Goal: Ask a question

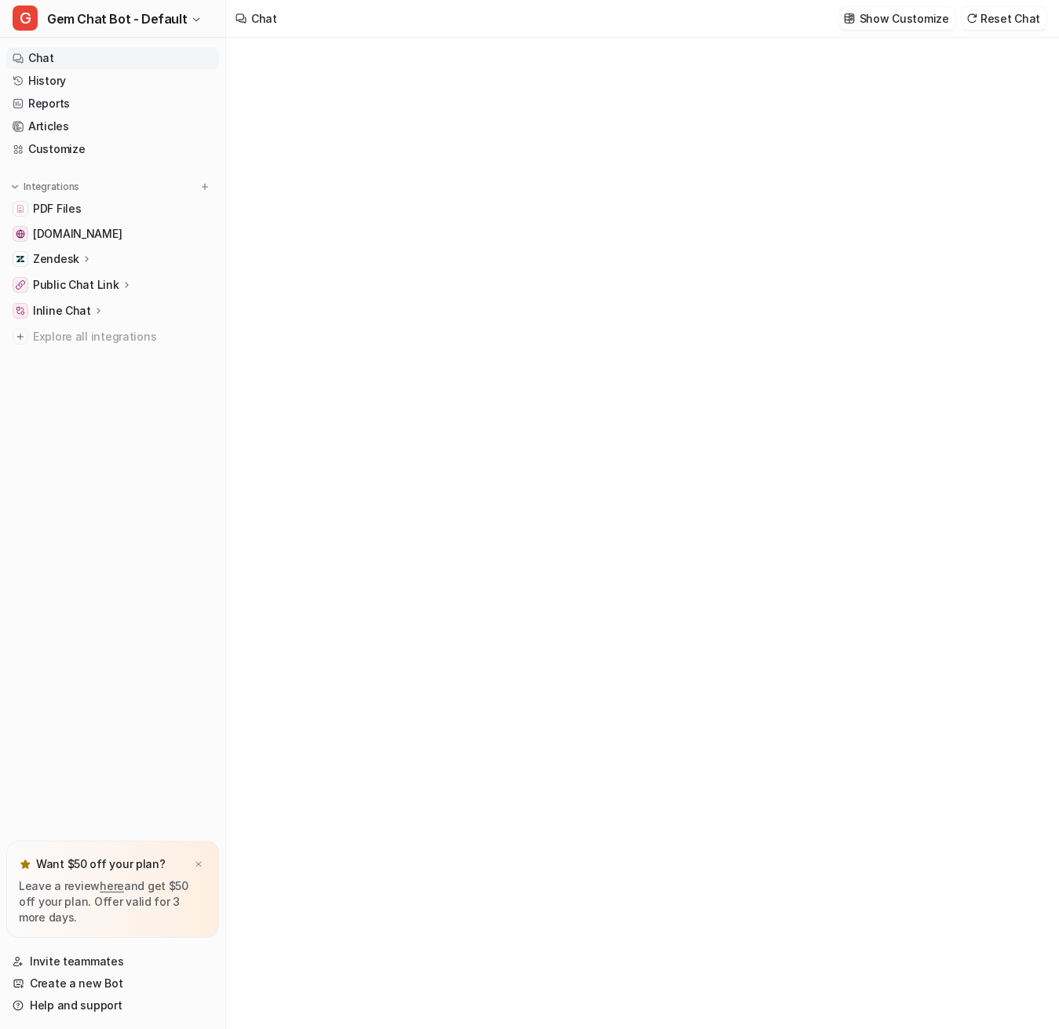
type textarea "**********"
click at [79, 82] on link "History" at bounding box center [112, 81] width 213 height 22
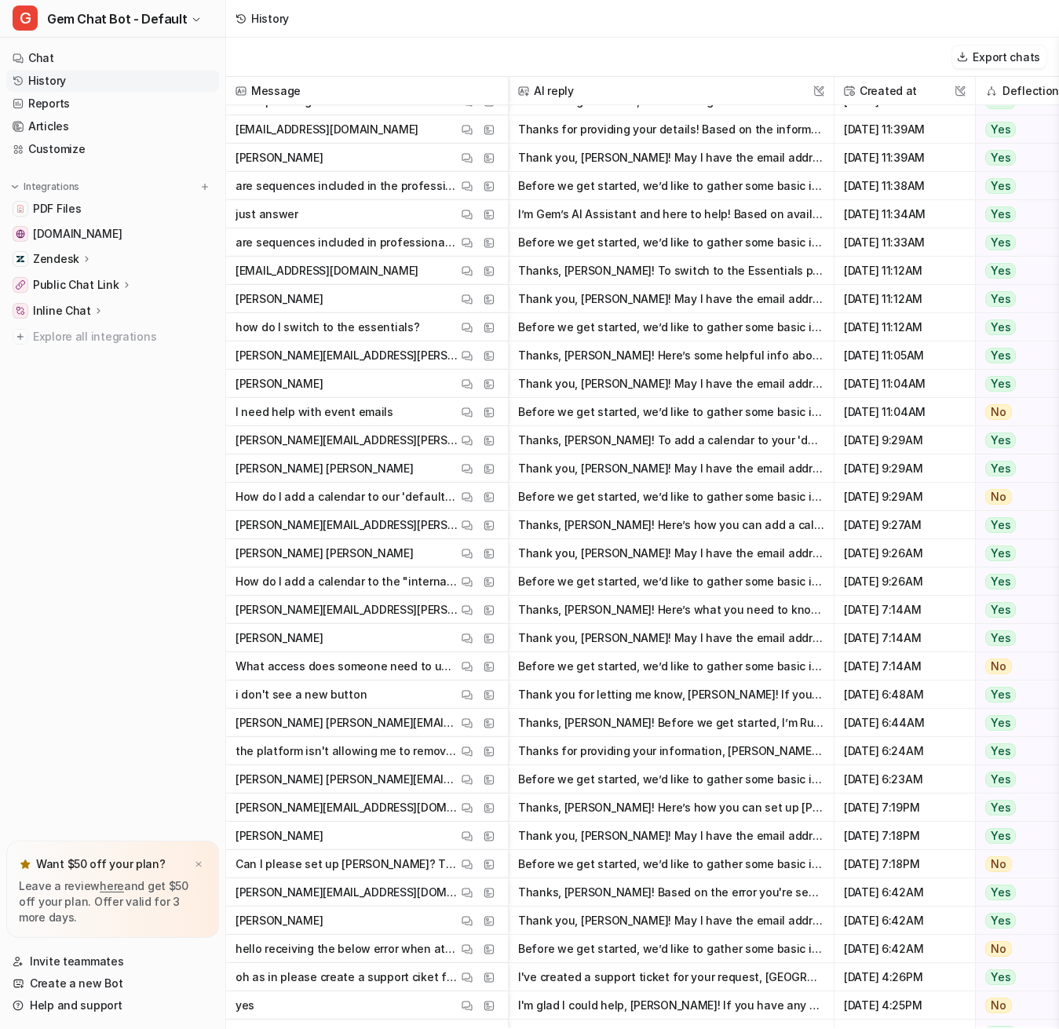
scroll to position [157, 0]
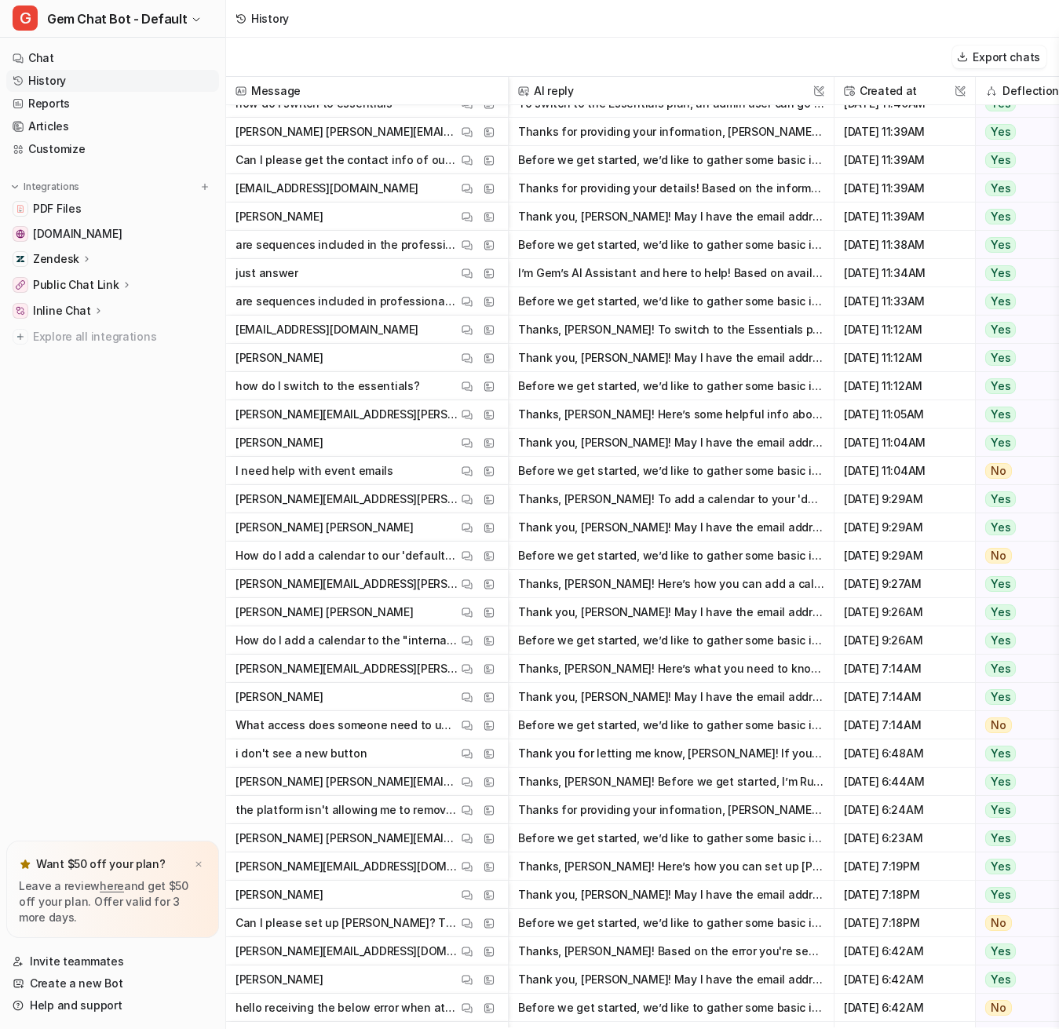
click at [352, 385] on p "how do I switch to the essentials?" at bounding box center [328, 386] width 184 height 28
click at [376, 364] on span "[PERSON_NAME] View Thread View Sources" at bounding box center [366, 358] width 269 height 28
click at [474, 359] on button "View Thread" at bounding box center [467, 358] width 19 height 19
click at [468, 301] on img at bounding box center [467, 302] width 11 height 12
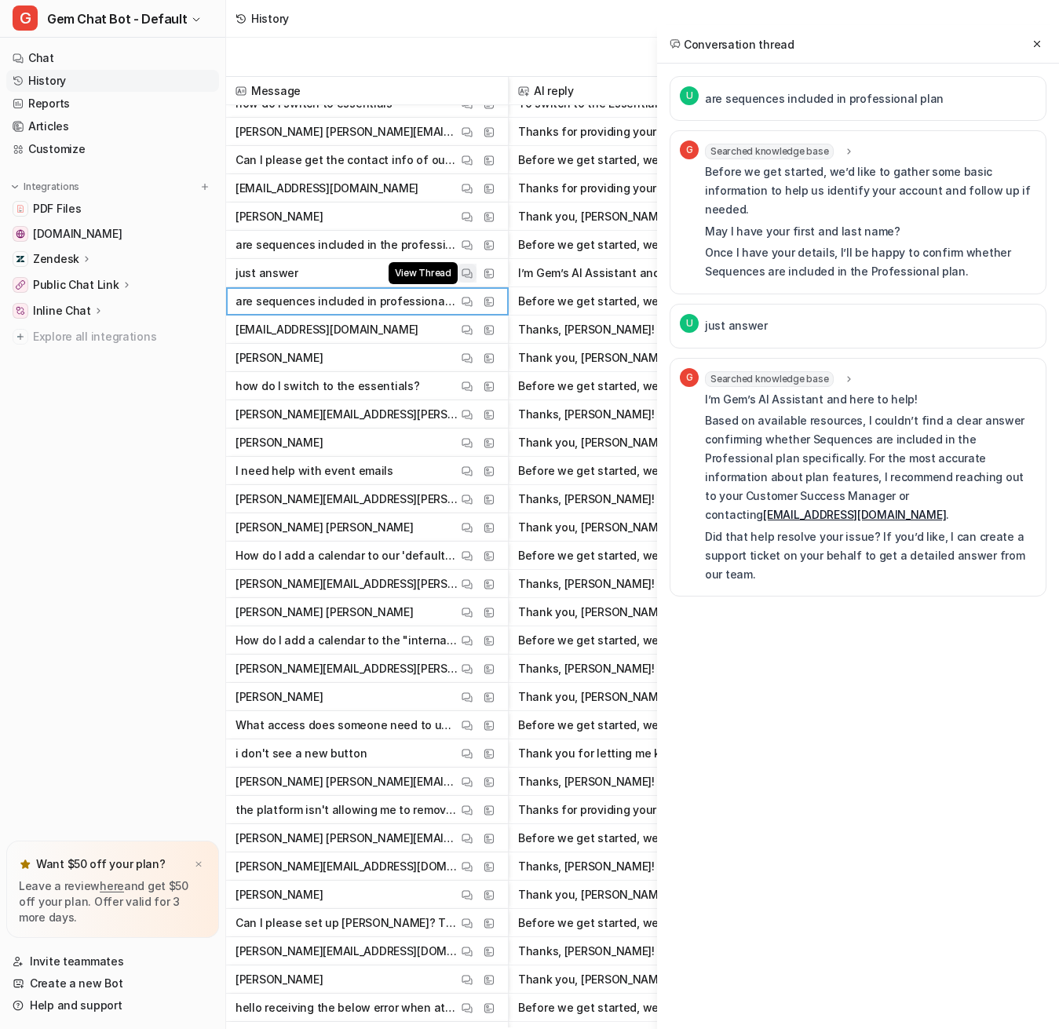
click at [470, 277] on img at bounding box center [467, 274] width 11 height 12
